Goal: Information Seeking & Learning: Check status

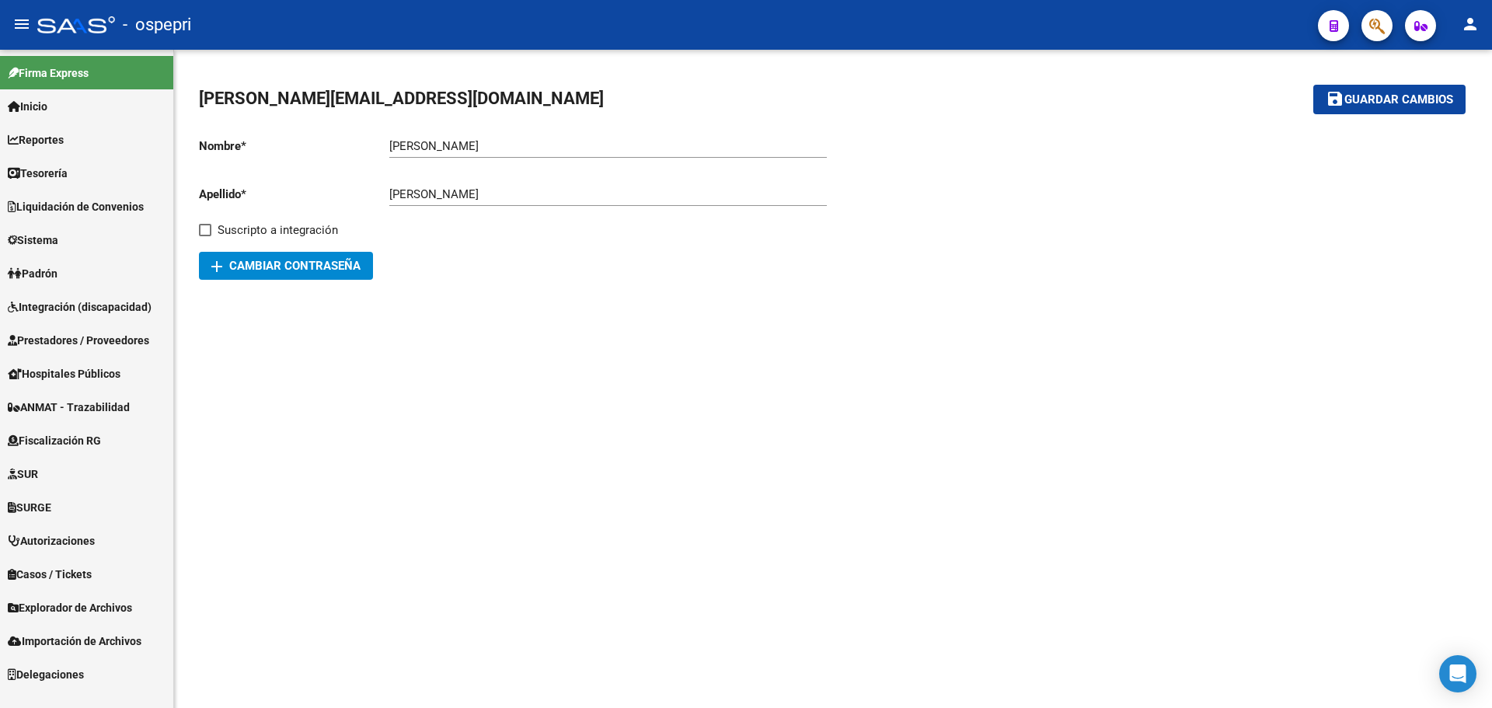
click at [54, 141] on span "Reportes" at bounding box center [36, 139] width 56 height 17
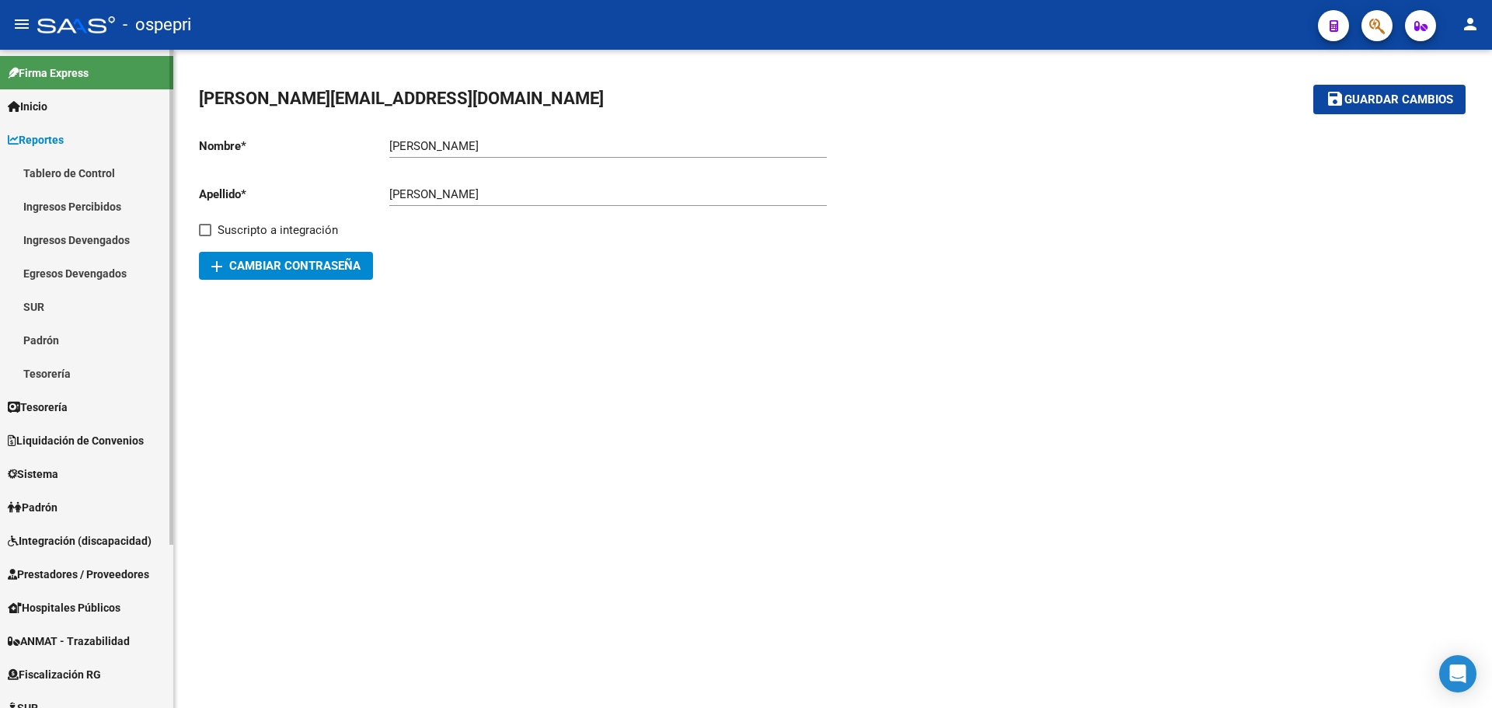
click at [89, 203] on link "Ingresos Percibidos" at bounding box center [86, 206] width 173 height 33
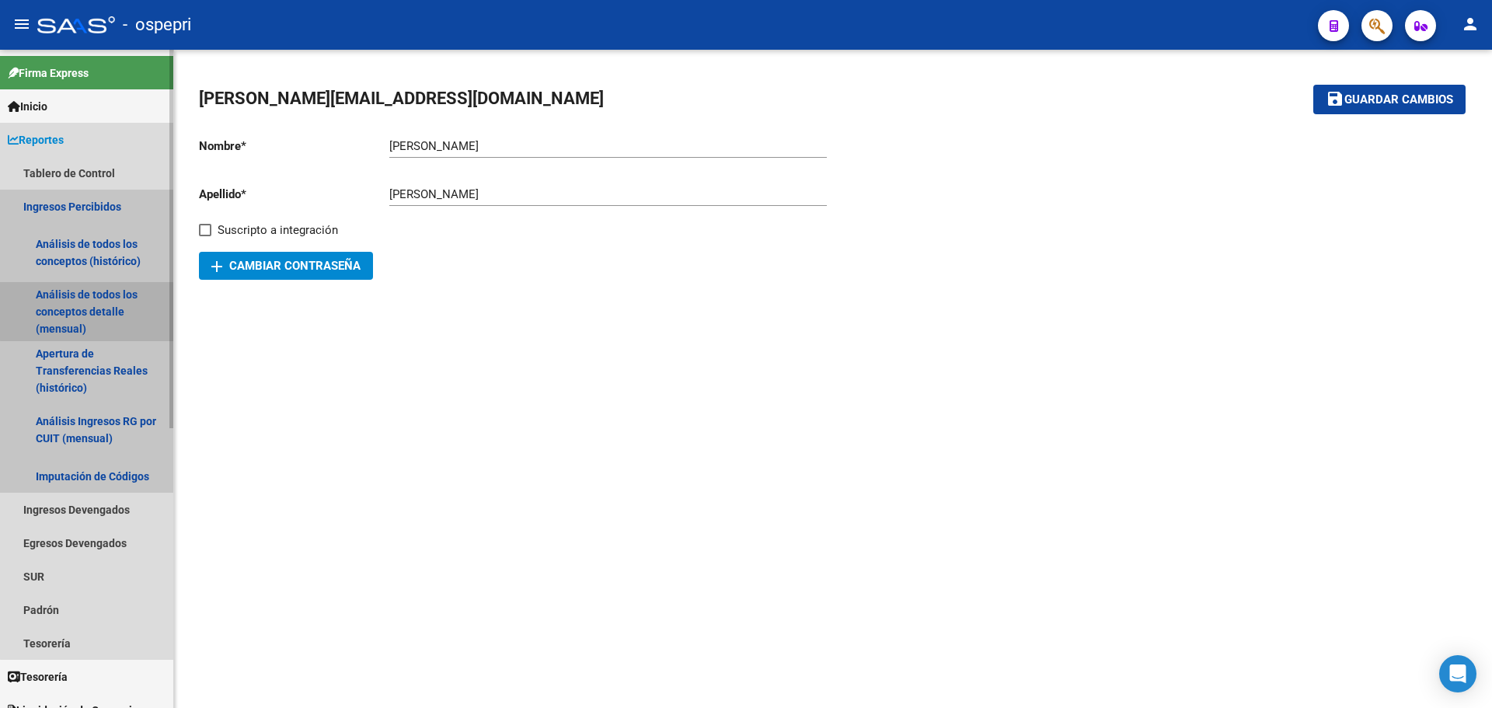
click at [93, 304] on link "Análisis de todos los conceptos detalle (mensual)" at bounding box center [86, 311] width 173 height 59
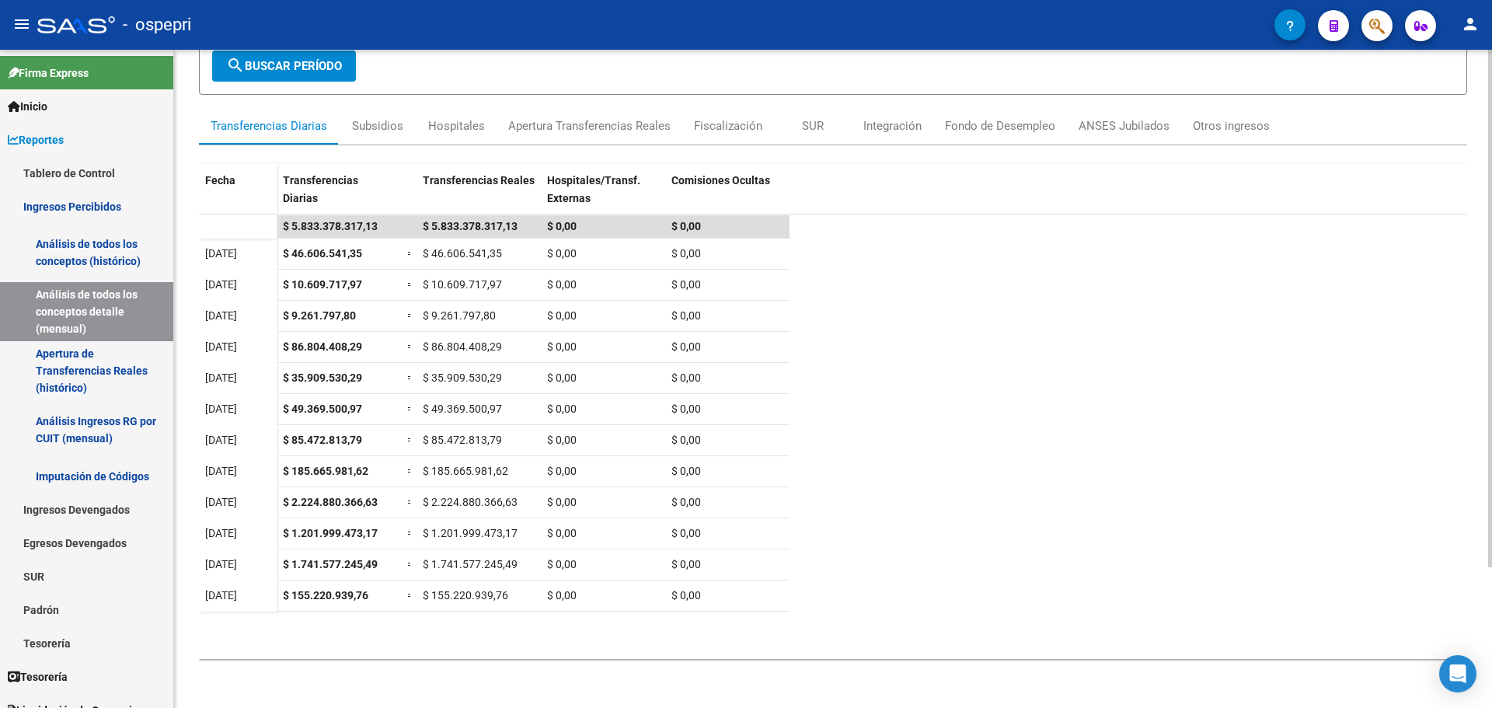
scroll to position [179, 0]
click at [1484, 440] on div "REPORTES -> INGRESOS PERCIBIDOS -> Detalle mensual de todos los conceptos cloud…" at bounding box center [835, 289] width 1322 height 837
click at [1474, 30] on mat-icon "person" at bounding box center [1470, 24] width 19 height 19
click at [1347, 307] on div at bounding box center [746, 354] width 1492 height 708
click at [378, 123] on div "Subsidios" at bounding box center [377, 125] width 51 height 17
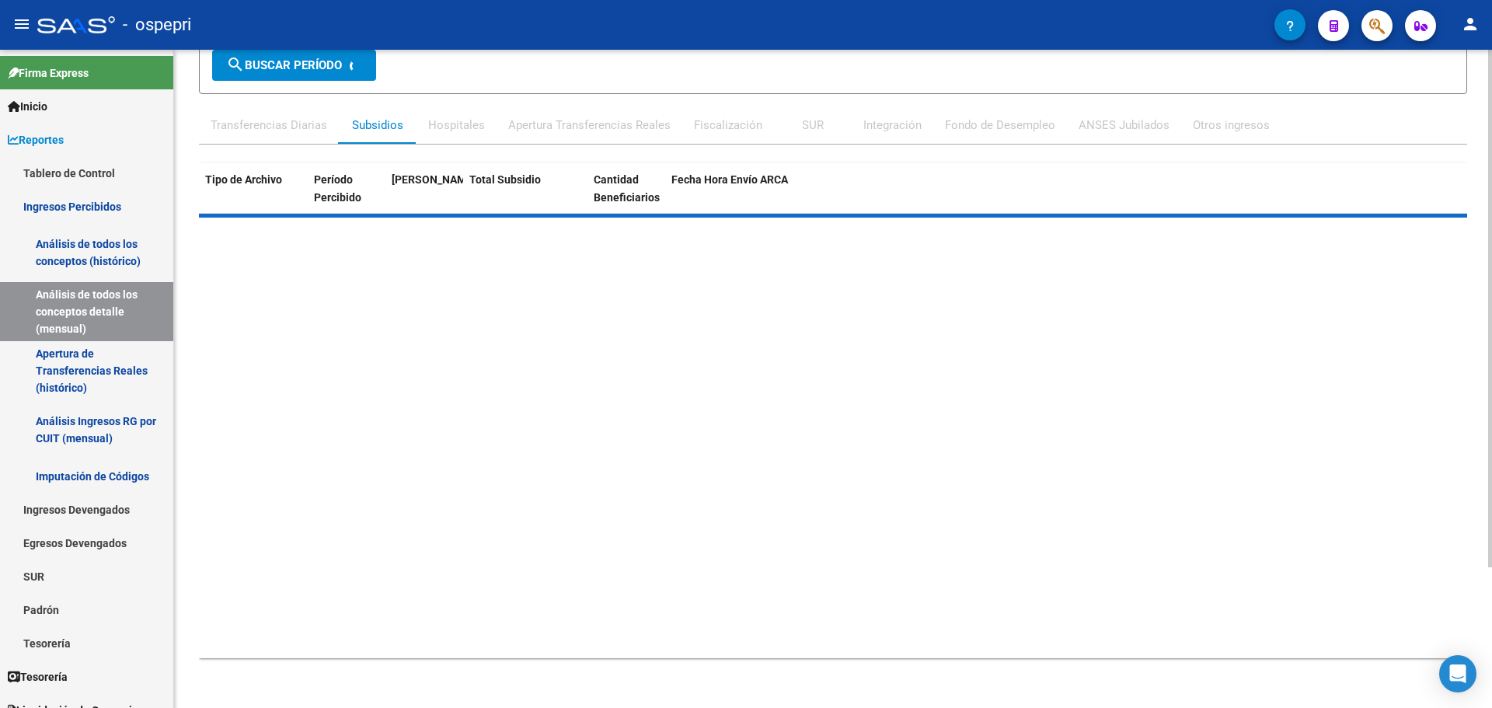
scroll to position [0, 0]
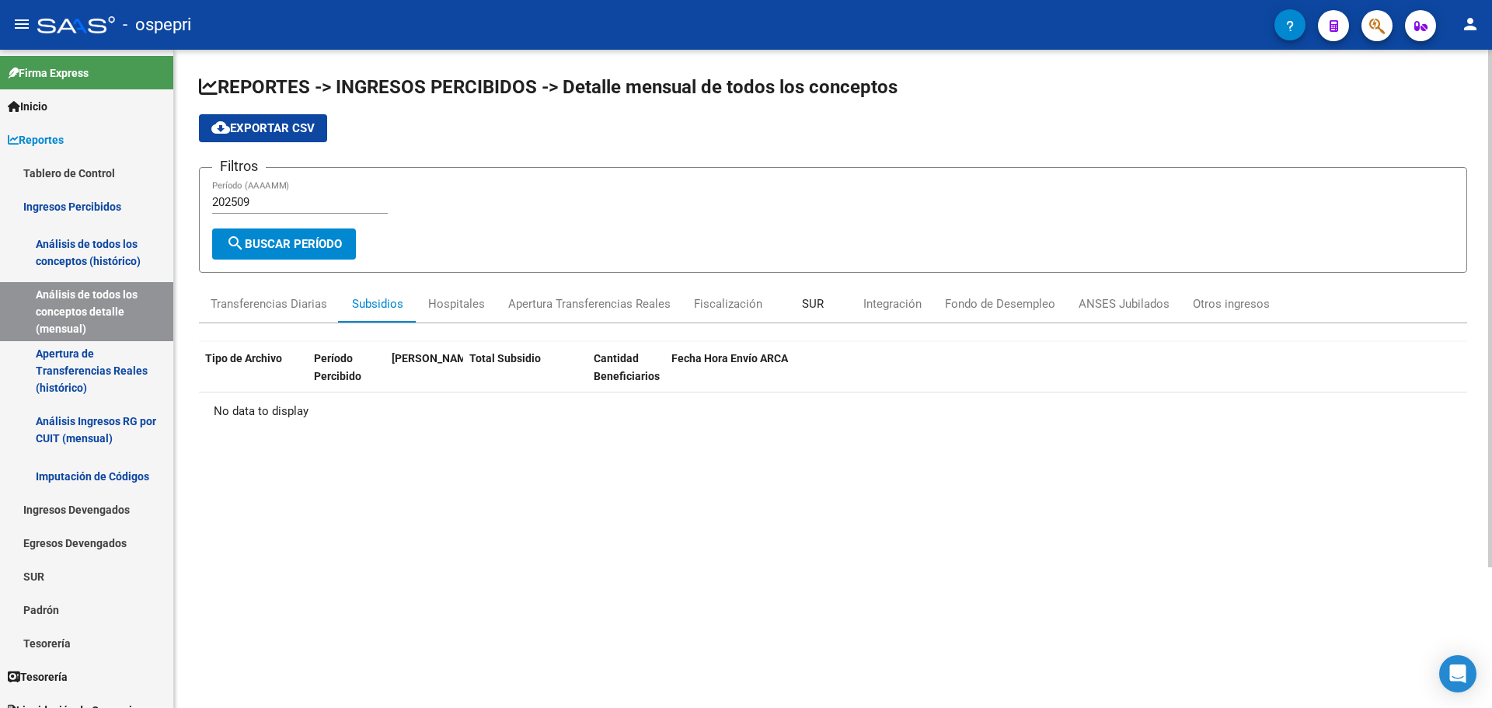
click at [806, 307] on div "SUR" at bounding box center [813, 303] width 22 height 17
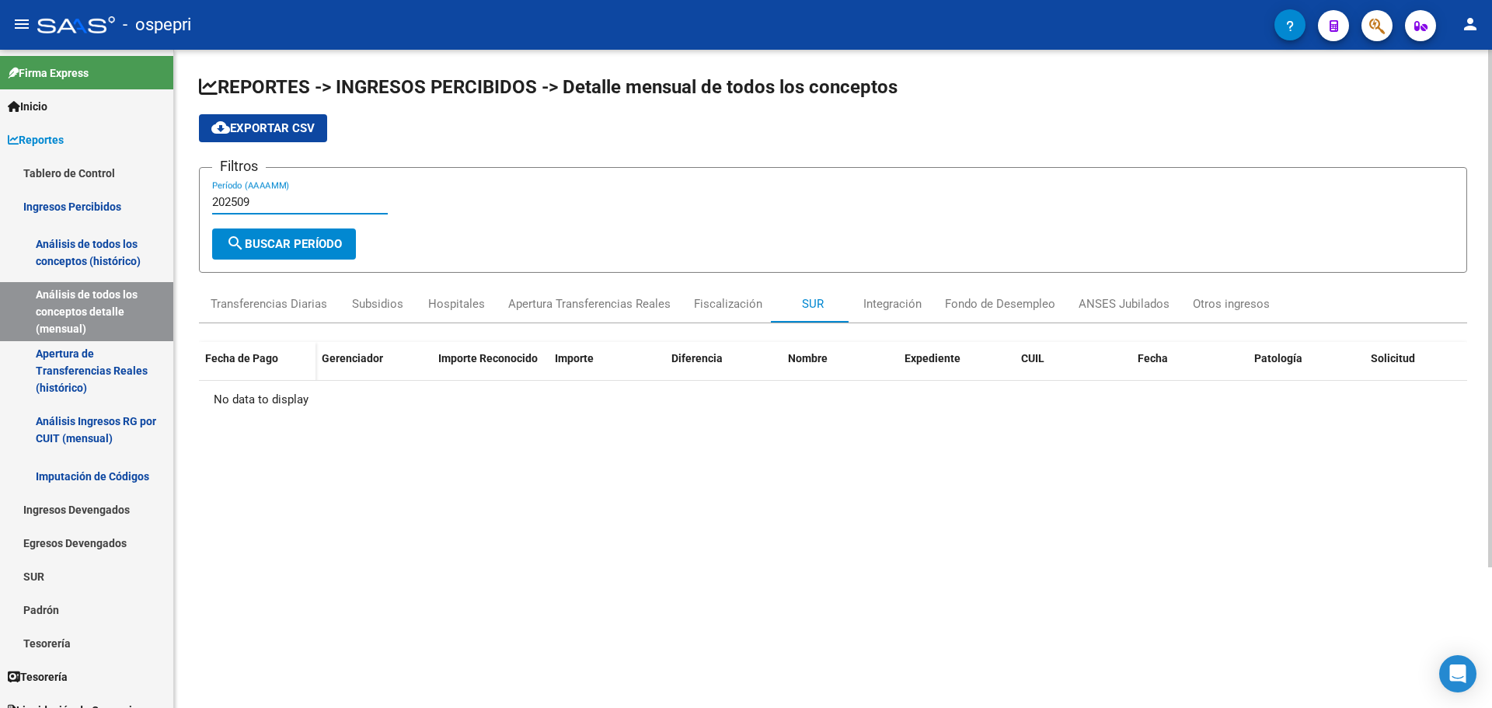
drag, startPoint x: 258, startPoint y: 199, endPoint x: 236, endPoint y: 205, distance: 22.6
click at [236, 205] on input "202509" at bounding box center [300, 202] width 176 height 14
click at [303, 242] on span "search Buscar Período" at bounding box center [284, 244] width 116 height 14
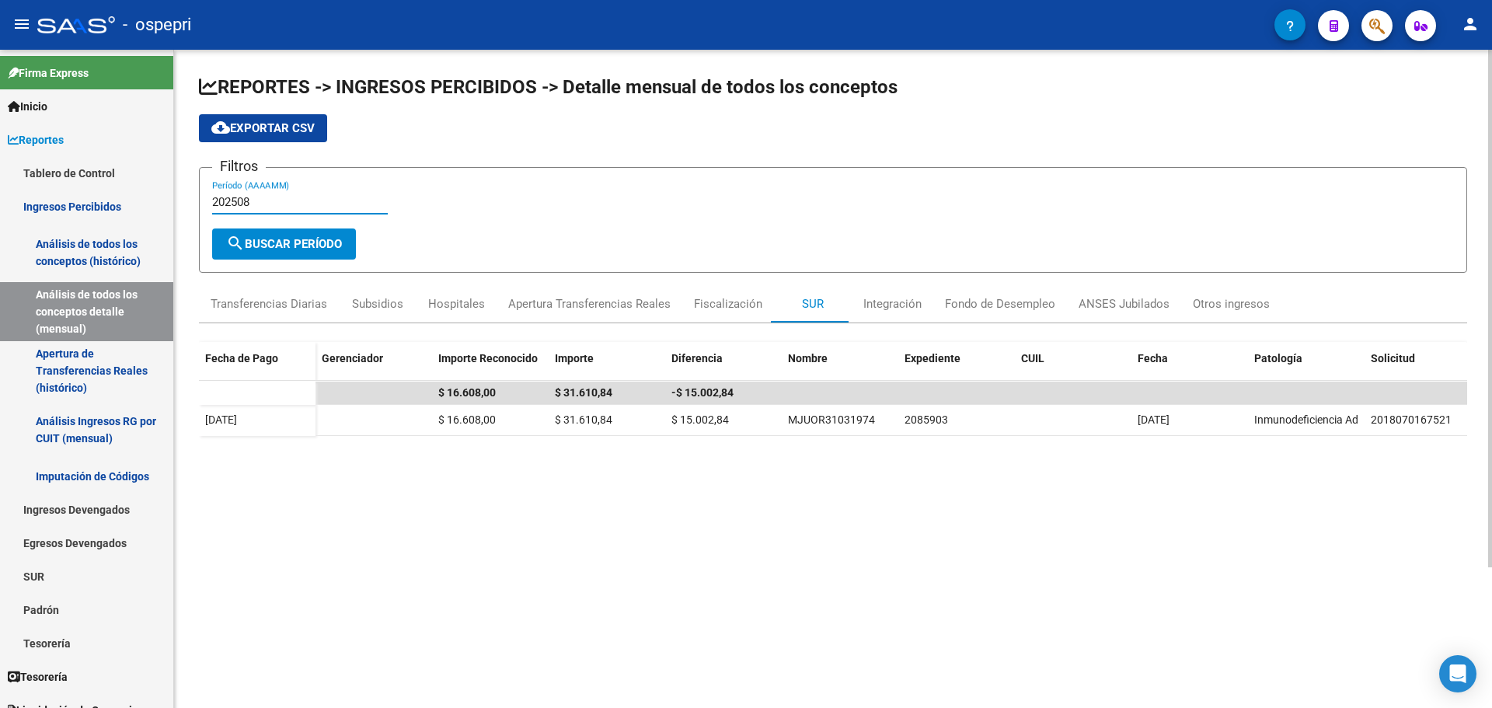
drag, startPoint x: 246, startPoint y: 206, endPoint x: 250, endPoint y: 222, distance: 17.0
click at [252, 206] on input "202508" at bounding box center [300, 202] width 176 height 14
click at [341, 247] on span "search Buscar Período" at bounding box center [284, 244] width 116 height 14
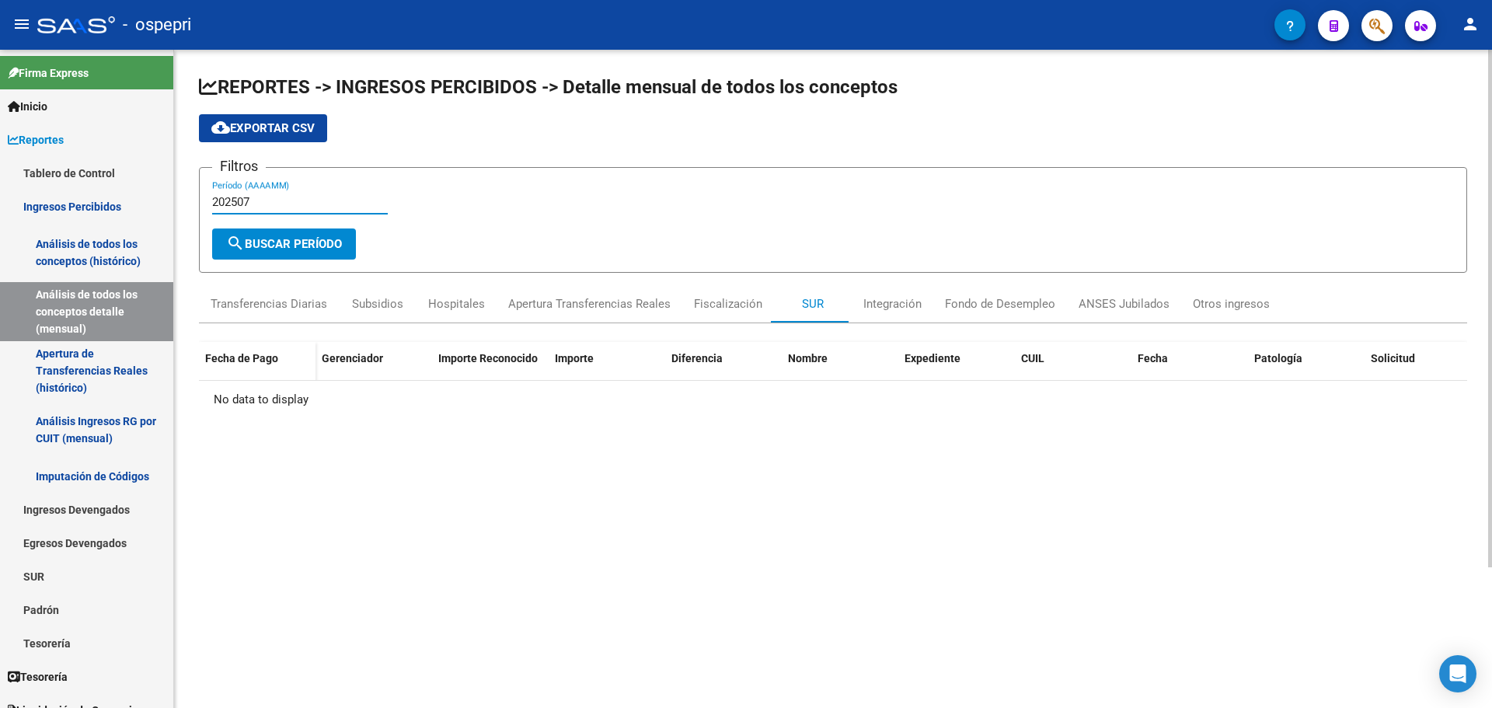
drag, startPoint x: 252, startPoint y: 203, endPoint x: 243, endPoint y: 203, distance: 8.5
click at [243, 203] on input "202507" at bounding box center [300, 202] width 176 height 14
click at [274, 249] on span "search Buscar Período" at bounding box center [284, 244] width 116 height 14
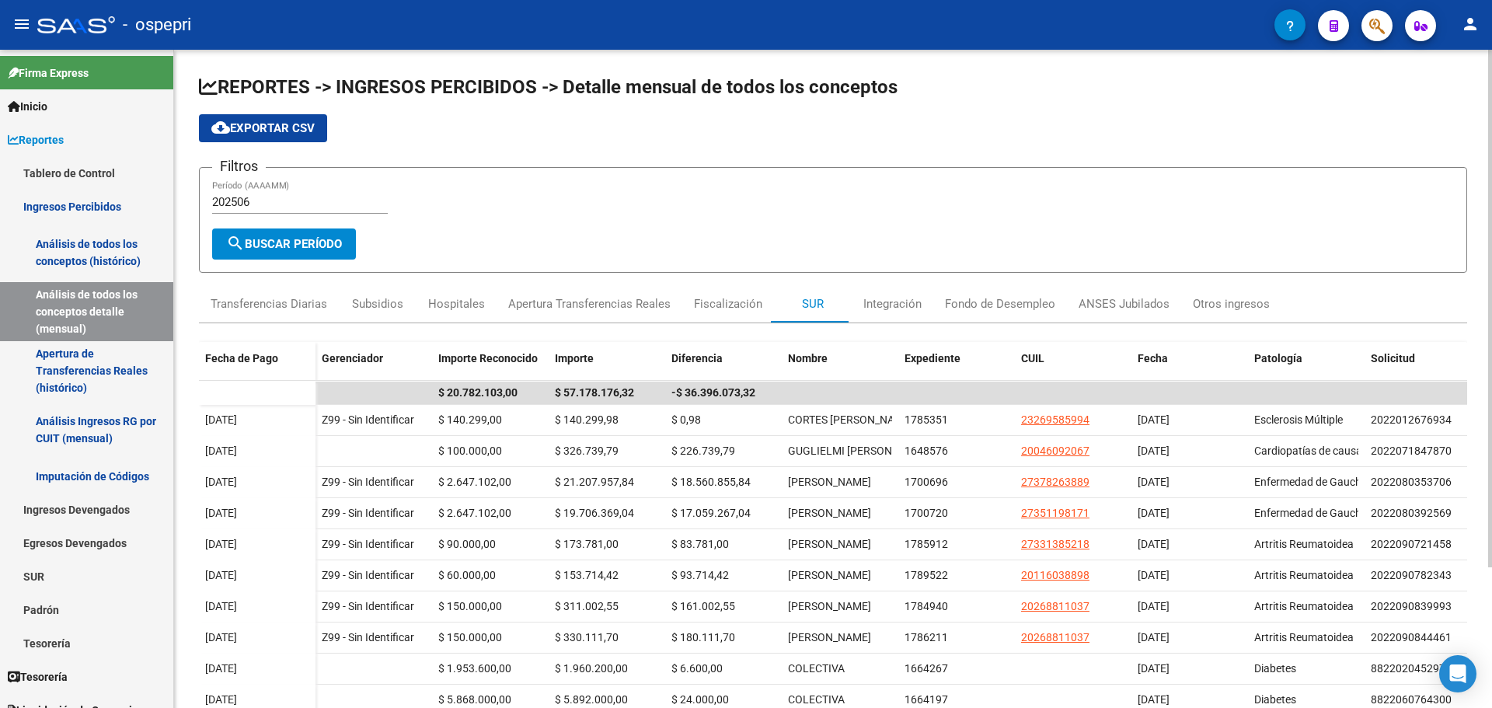
click at [1469, 197] on div "REPORTES -> INGRESOS PERCIBIDOS -> Detalle mensual de todos los conceptos cloud…" at bounding box center [835, 468] width 1322 height 837
click at [901, 305] on div "Integración" at bounding box center [892, 303] width 58 height 17
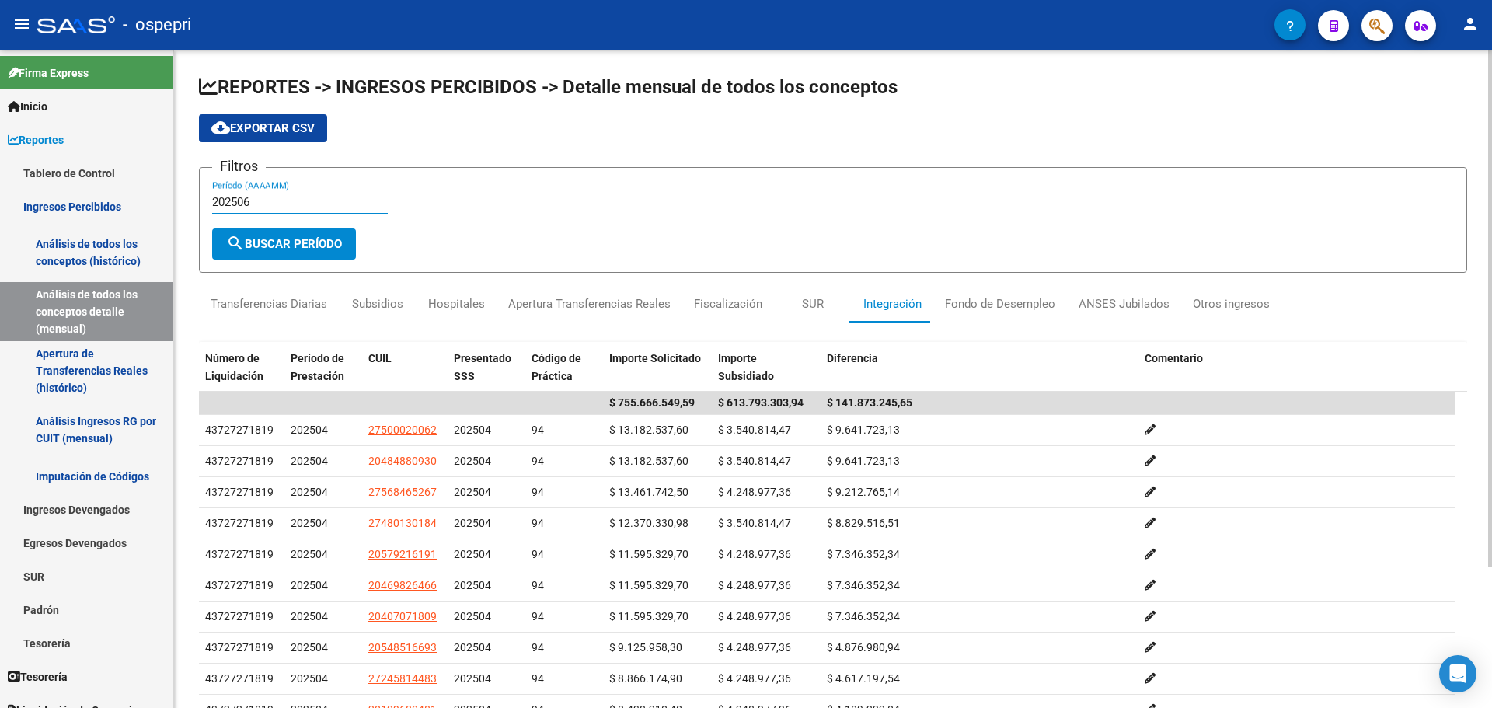
click at [246, 202] on input "202506" at bounding box center [300, 202] width 176 height 14
click at [276, 237] on span "search Buscar Período" at bounding box center [284, 244] width 116 height 14
click at [254, 205] on input "202507" at bounding box center [300, 202] width 176 height 14
click at [281, 239] on span "search Buscar Período" at bounding box center [284, 244] width 116 height 14
drag, startPoint x: 246, startPoint y: 207, endPoint x: 259, endPoint y: 207, distance: 14.0
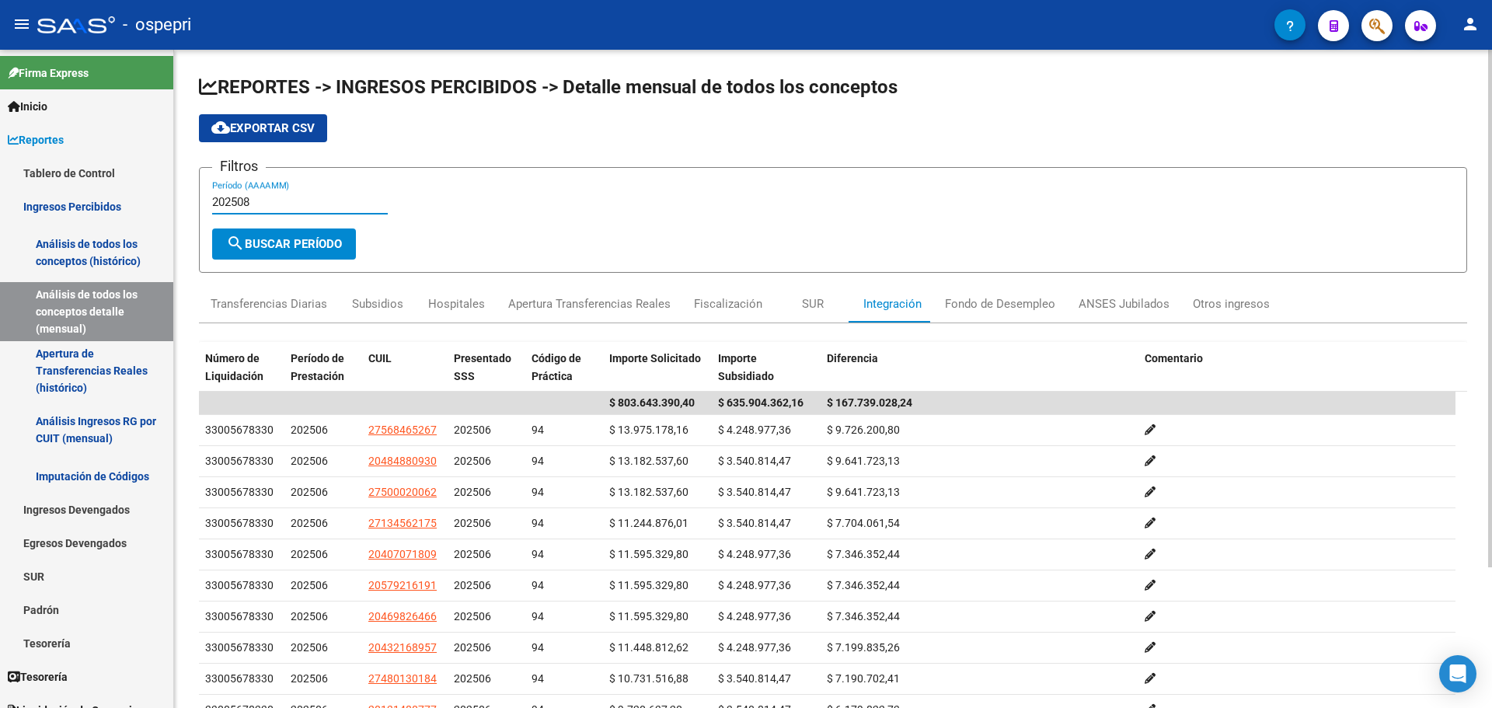
click at [259, 207] on input "202508" at bounding box center [300, 202] width 176 height 14
type input "202509"
click at [265, 238] on span "search Buscar Período" at bounding box center [284, 244] width 116 height 14
click at [1491, 154] on div at bounding box center [1490, 308] width 4 height 517
